Goal: Transaction & Acquisition: Purchase product/service

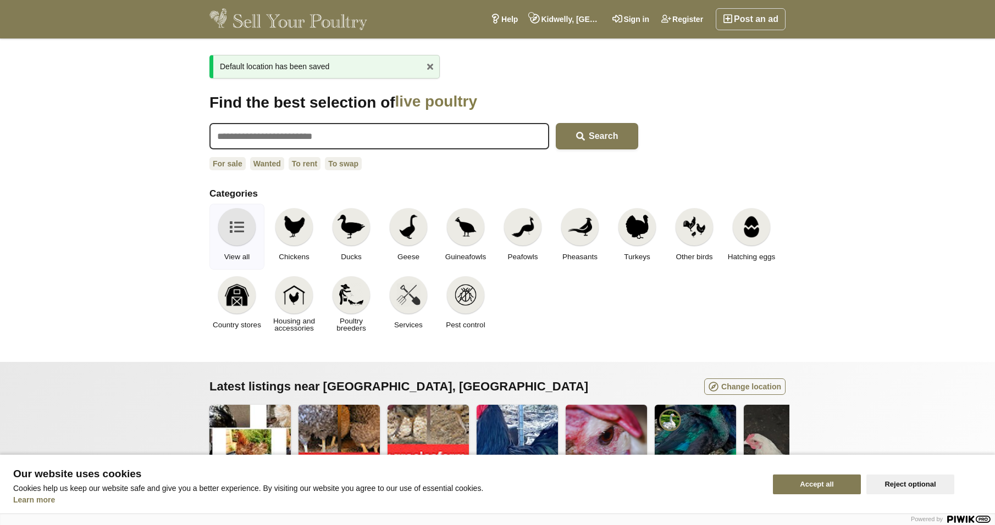
scroll to position [165, 0]
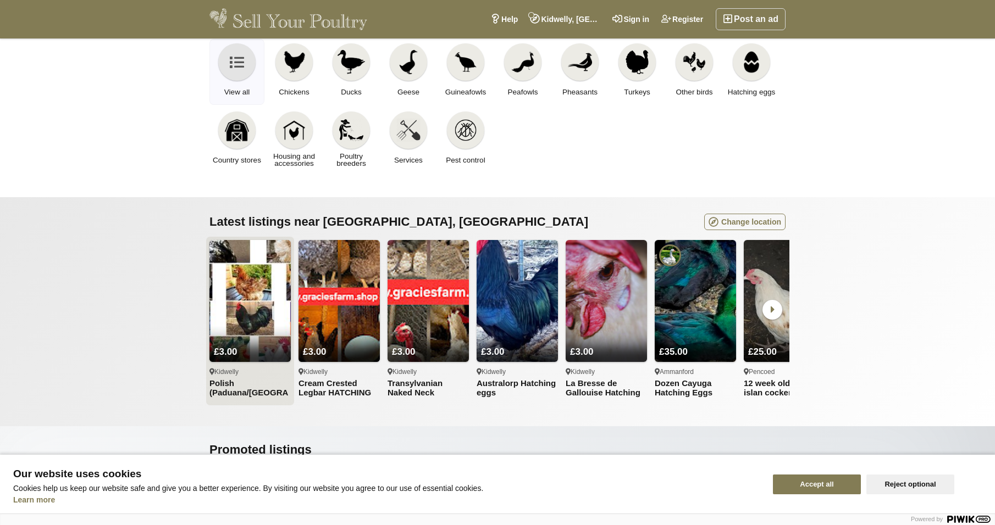
click at [239, 320] on img at bounding box center [249, 301] width 81 height 122
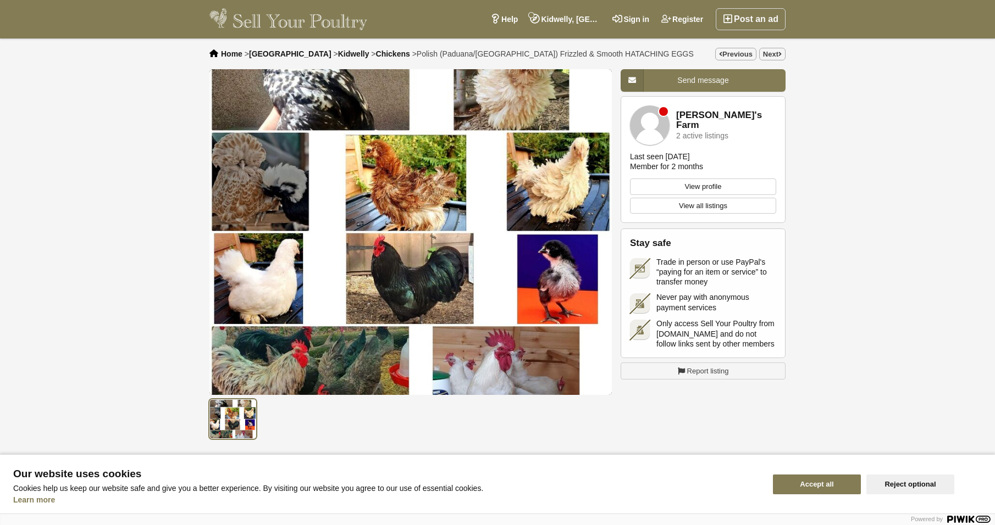
click at [400, 185] on img "1 / 1" at bounding box center [410, 232] width 402 height 326
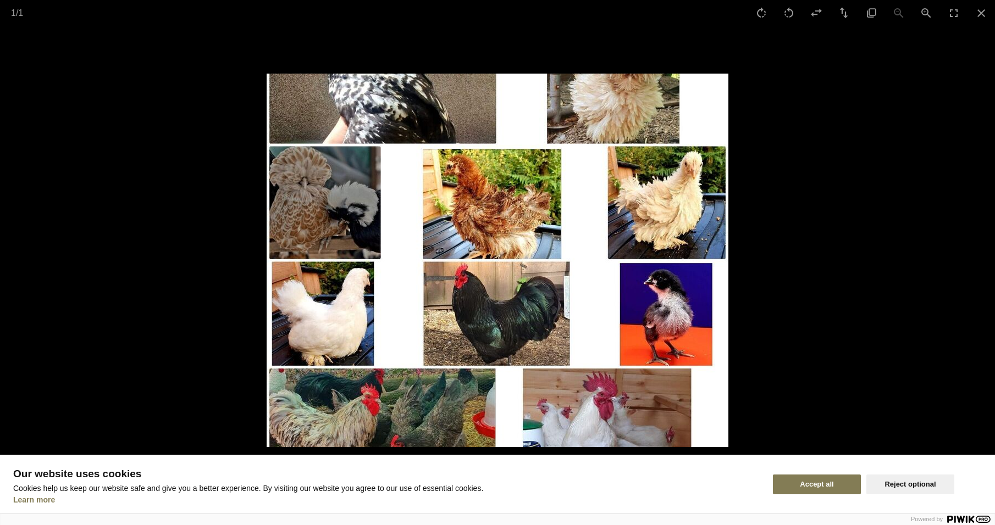
click at [491, 320] on img at bounding box center [498, 261] width 462 height 374
click at [789, 175] on div at bounding box center [497, 262] width 995 height 525
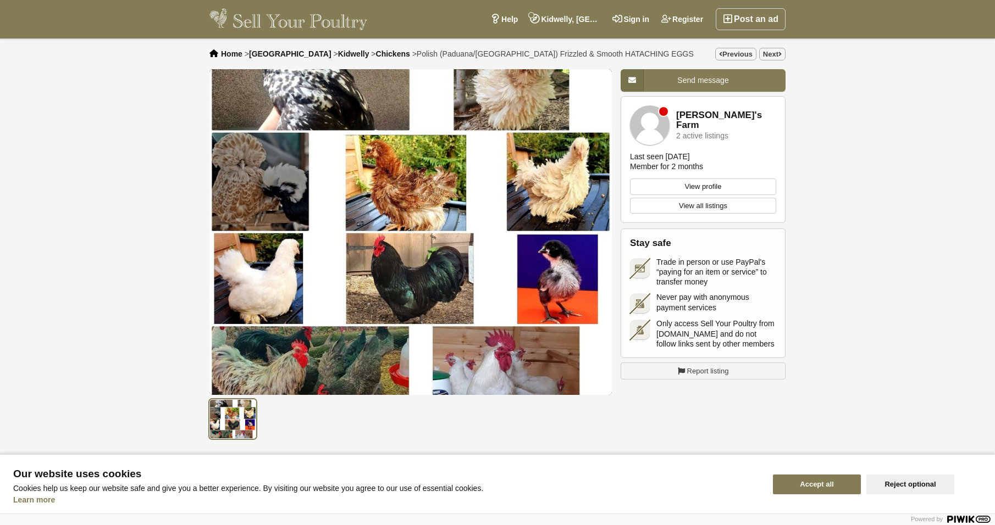
click at [418, 419] on ul at bounding box center [412, 417] width 407 height 44
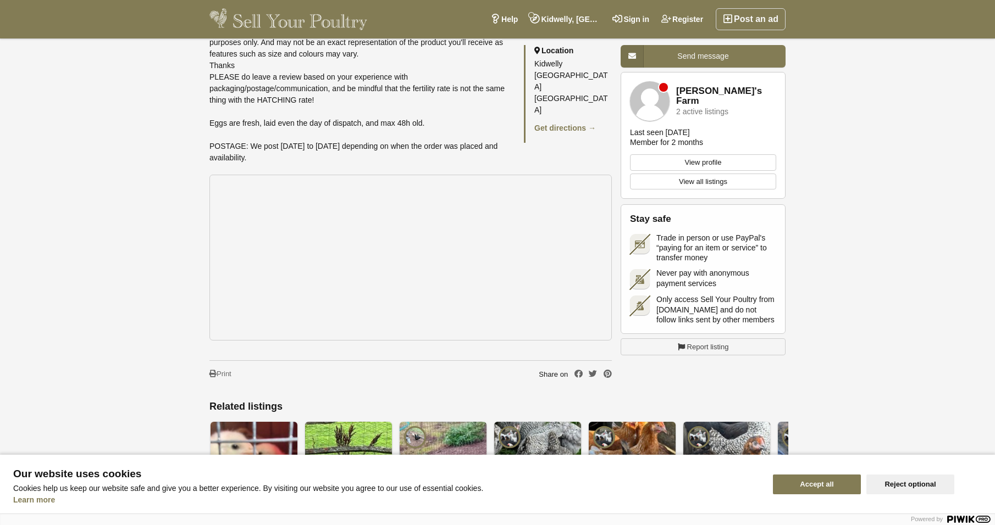
scroll to position [898, 0]
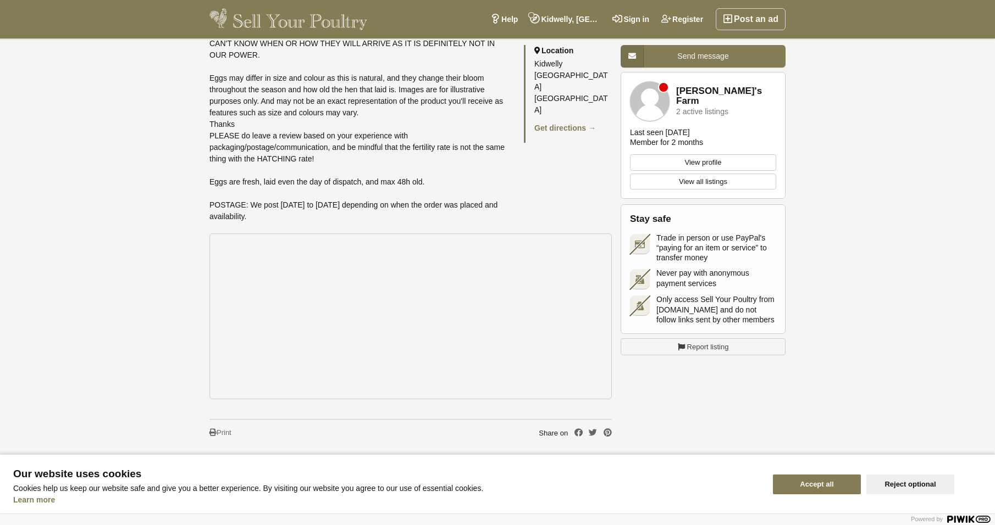
scroll to position [824, 0]
